Goal: Task Accomplishment & Management: Use online tool/utility

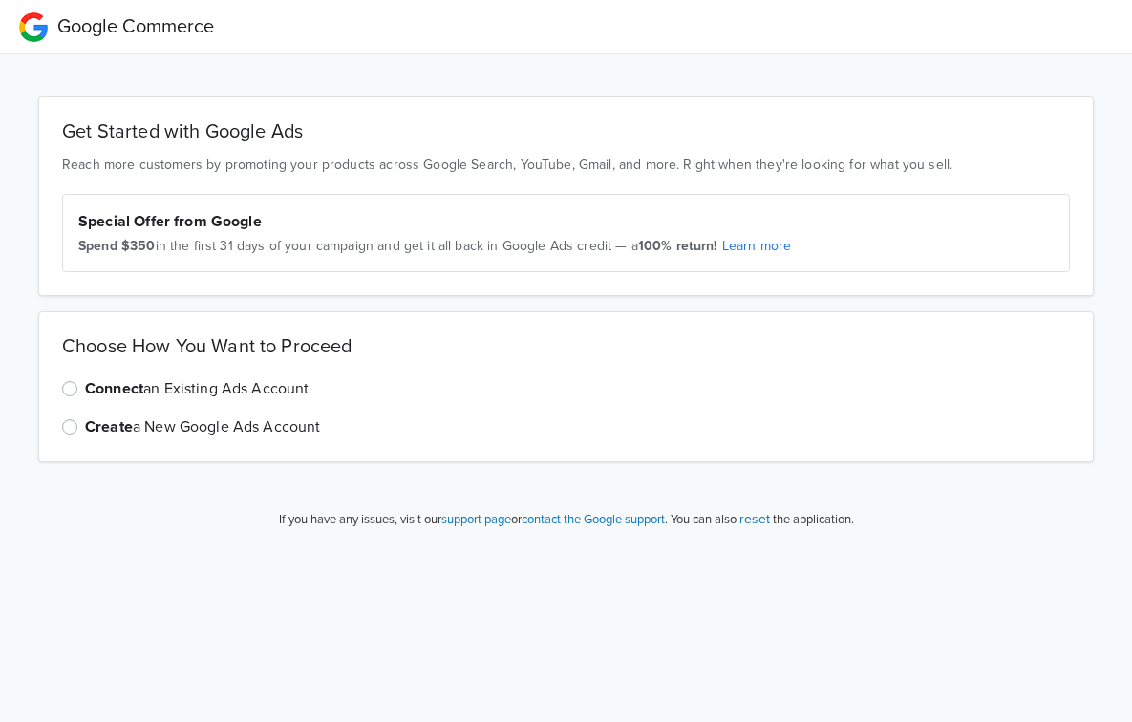
click at [85, 389] on label "Connect an Existing Ads Account" at bounding box center [197, 388] width 224 height 23
click at [0, 0] on input "Connect an Existing Ads Account" at bounding box center [0, 0] width 0 height 0
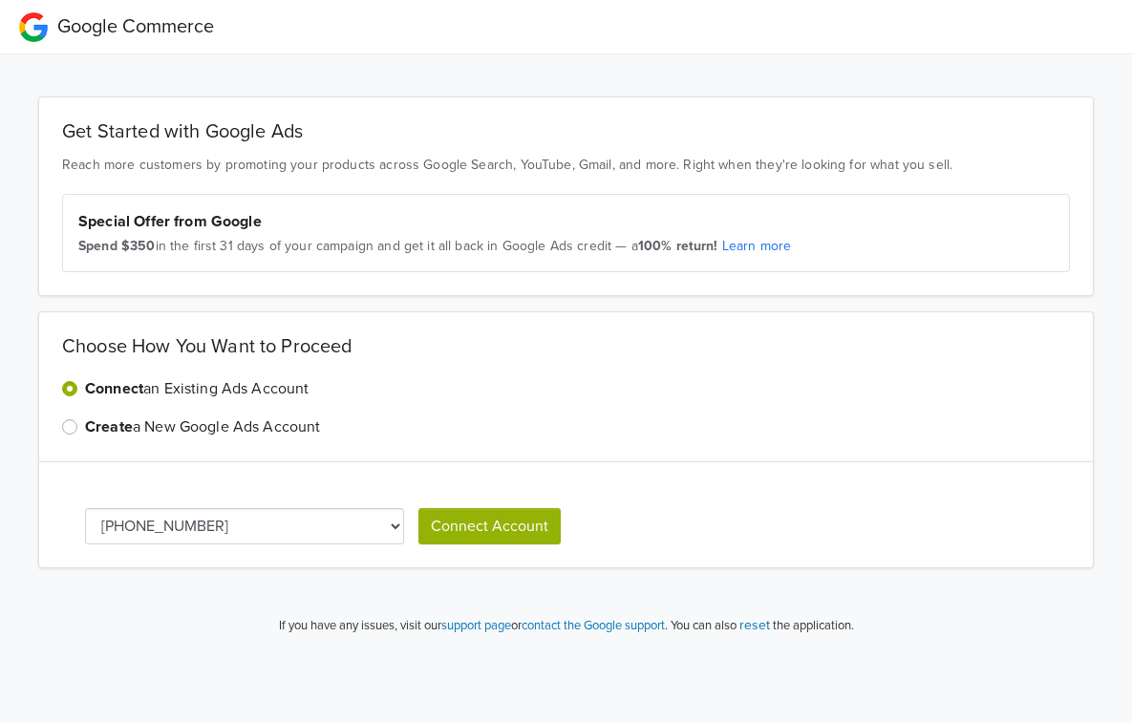
click at [85, 425] on label "Create a New Google Ads Account" at bounding box center [203, 426] width 236 height 23
click at [0, 0] on input "Create a New Google Ads Account" at bounding box center [0, 0] width 0 height 0
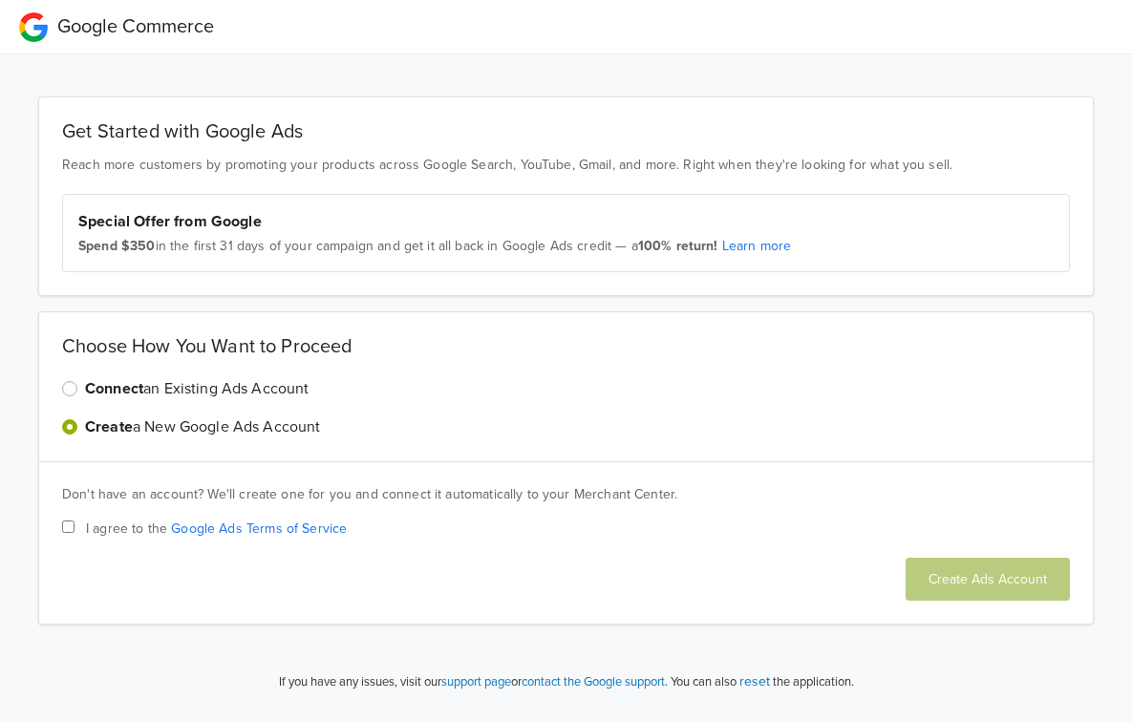
click at [85, 391] on label "Connect an Existing Ads Account" at bounding box center [197, 388] width 224 height 23
click at [0, 0] on input "Connect an Existing Ads Account" at bounding box center [0, 0] width 0 height 0
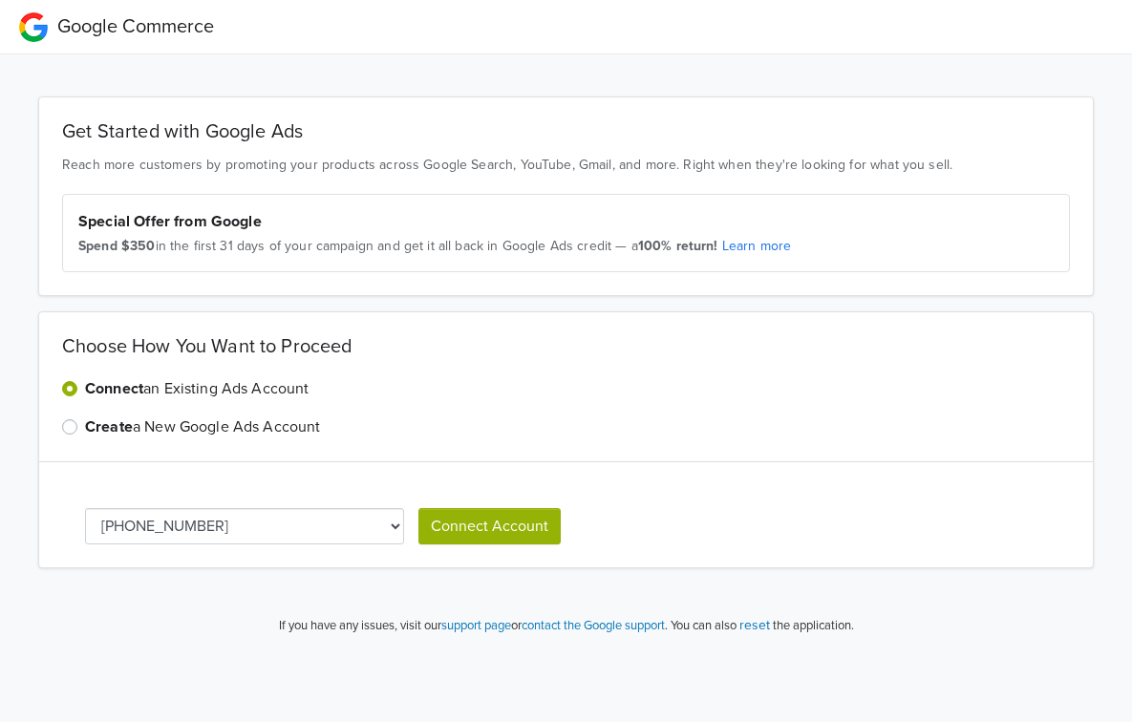
click at [33, 372] on div "Get Started with Google Ads Reach more customers by promoting your products acr…" at bounding box center [566, 322] width 1094 height 529
